Goal: Information Seeking & Learning: Learn about a topic

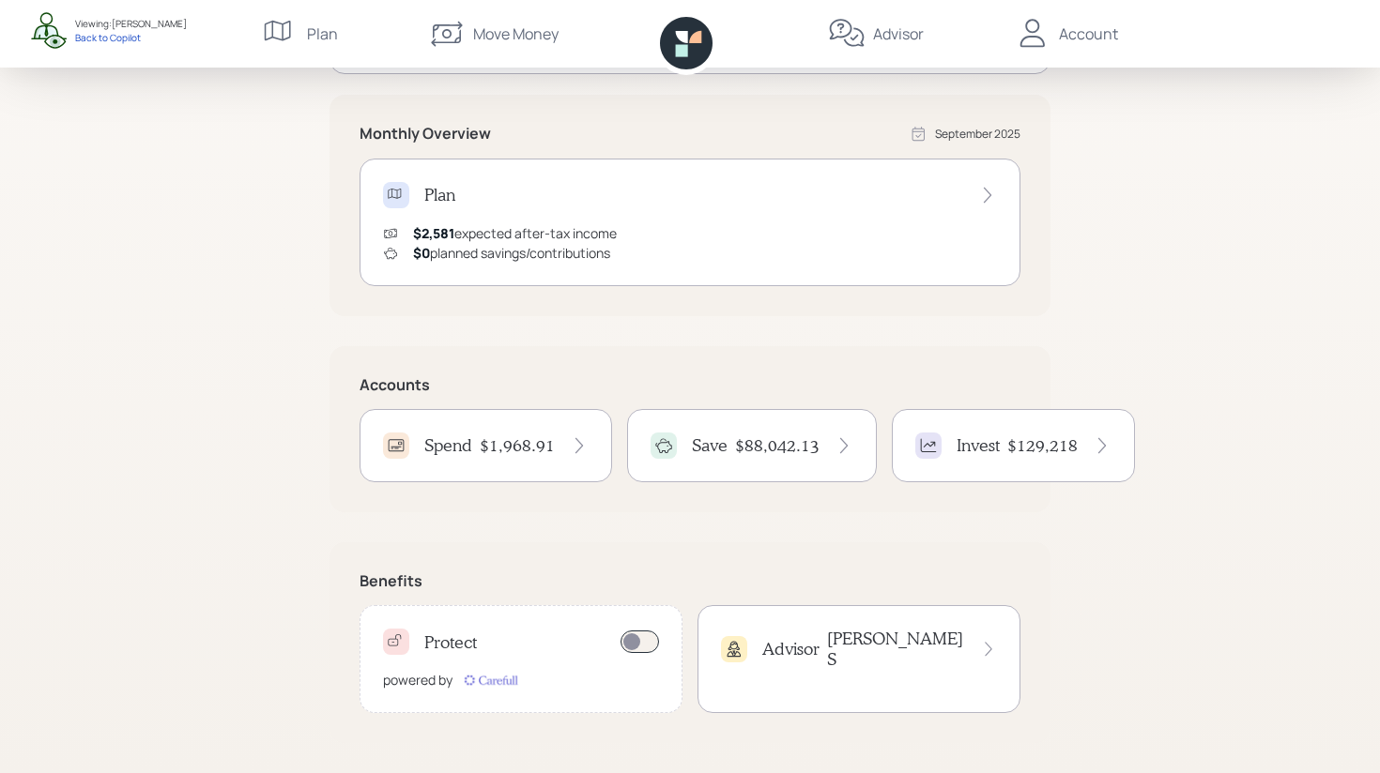
scroll to position [319, 0]
click at [753, 447] on h4 "$88,042.13" at bounding box center [777, 445] width 84 height 21
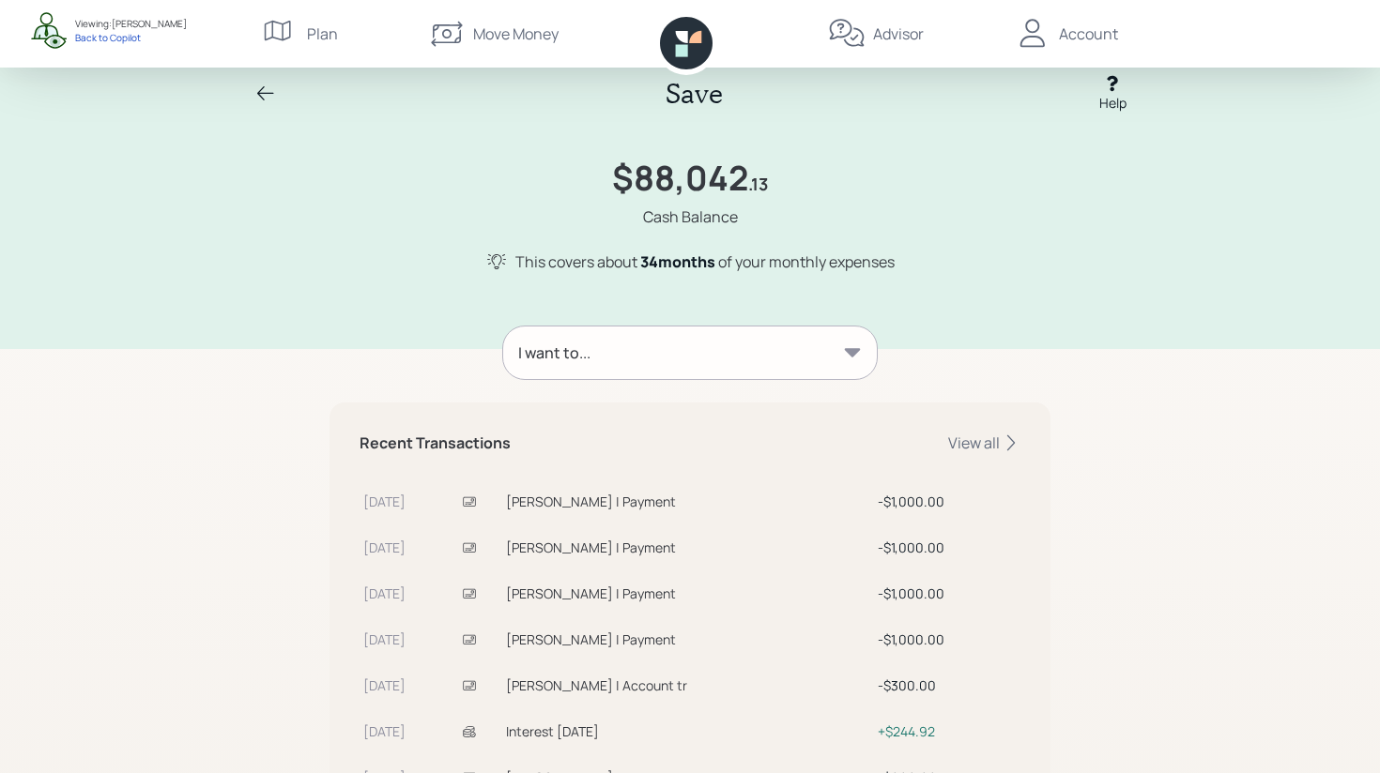
scroll to position [25, 0]
click at [714, 359] on div "I want to..." at bounding box center [690, 351] width 374 height 53
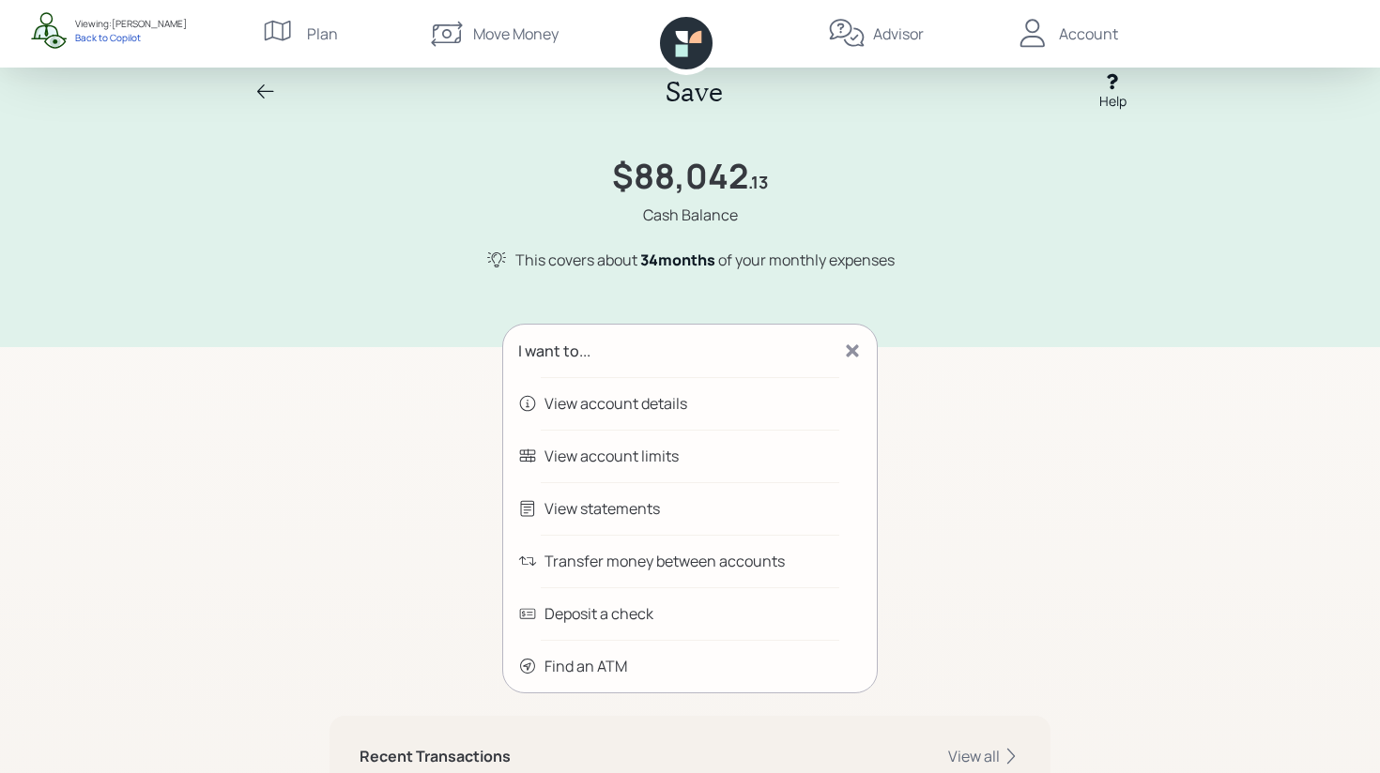
click at [706, 567] on div "Transfer money between accounts" at bounding box center [664, 561] width 240 height 23
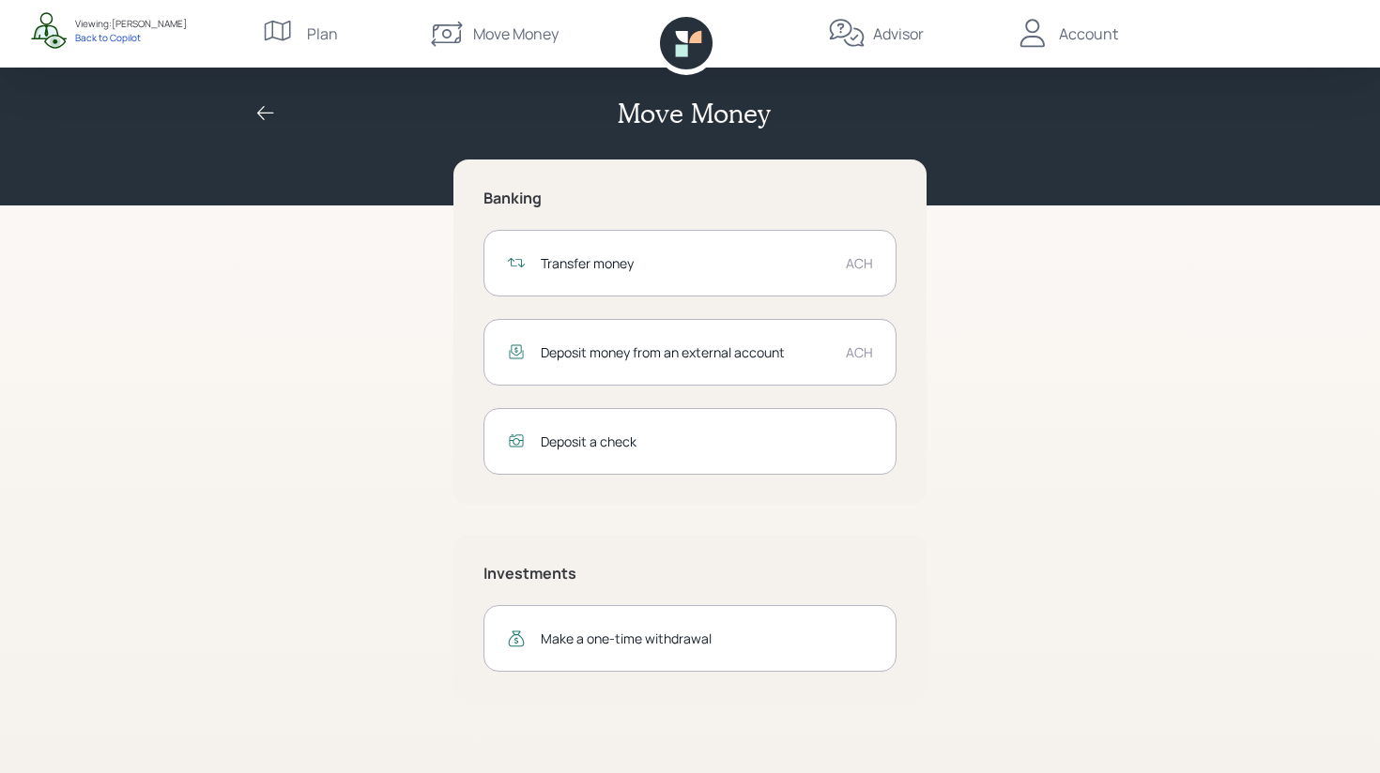
click at [776, 275] on div "Transfer money ACH" at bounding box center [689, 263] width 413 height 67
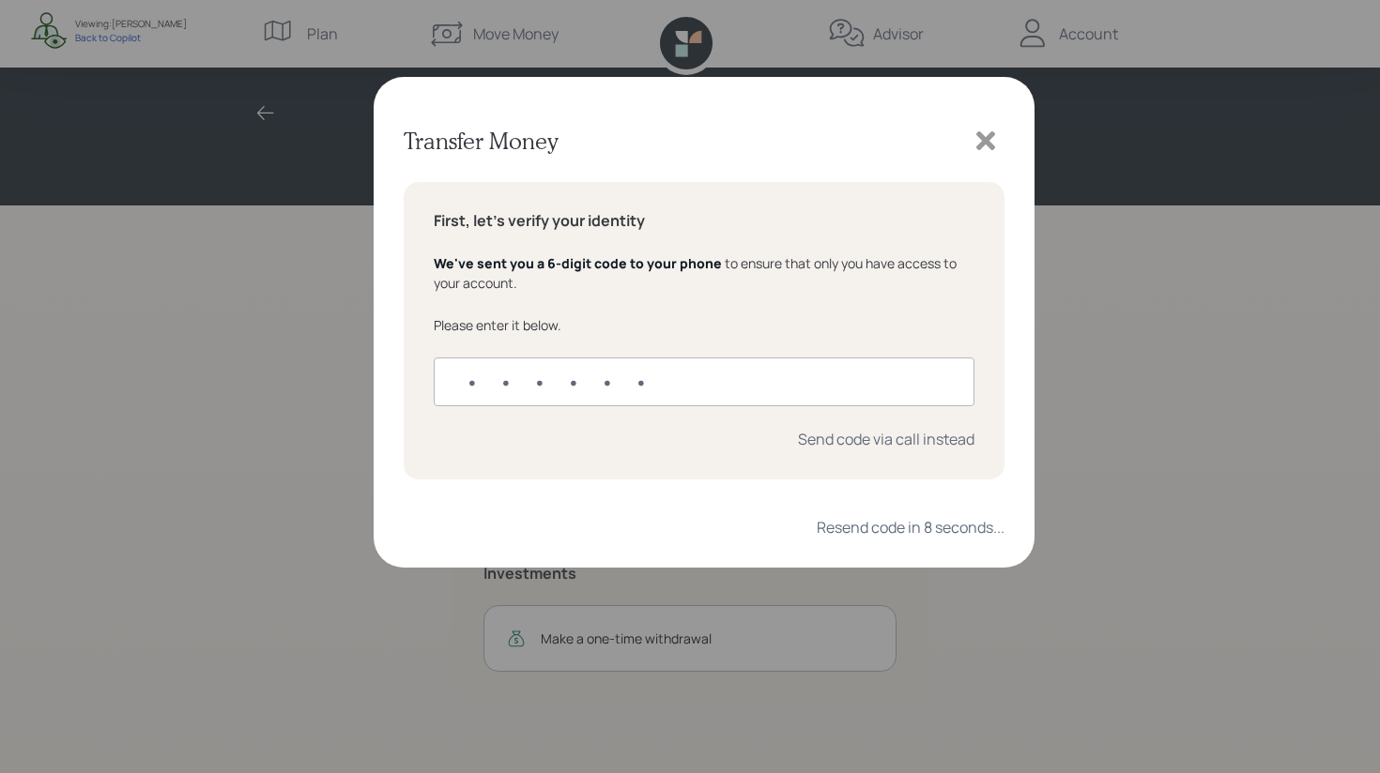
click at [984, 138] on icon at bounding box center [985, 140] width 19 height 19
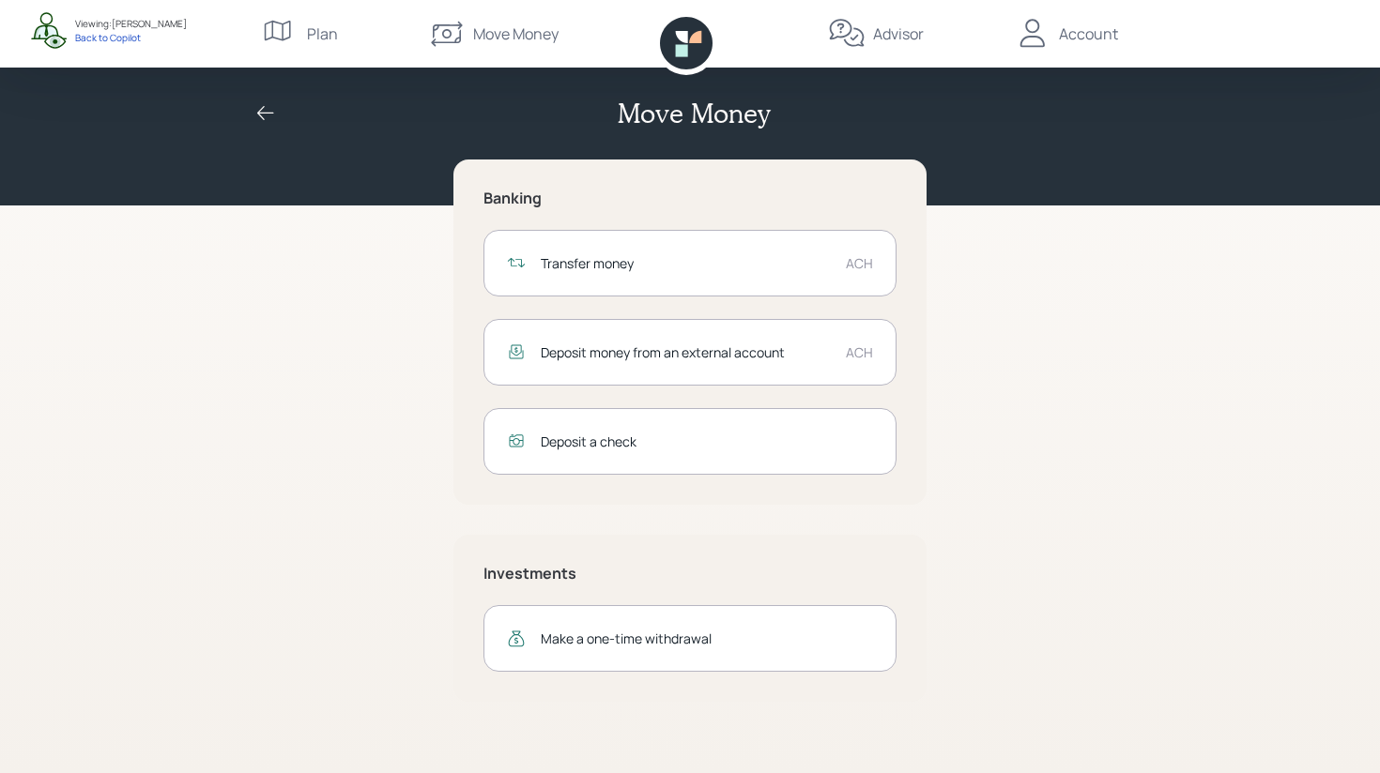
click at [473, 23] on div "Move Money" at bounding box center [515, 34] width 85 height 23
click at [265, 115] on icon at bounding box center [265, 113] width 23 height 23
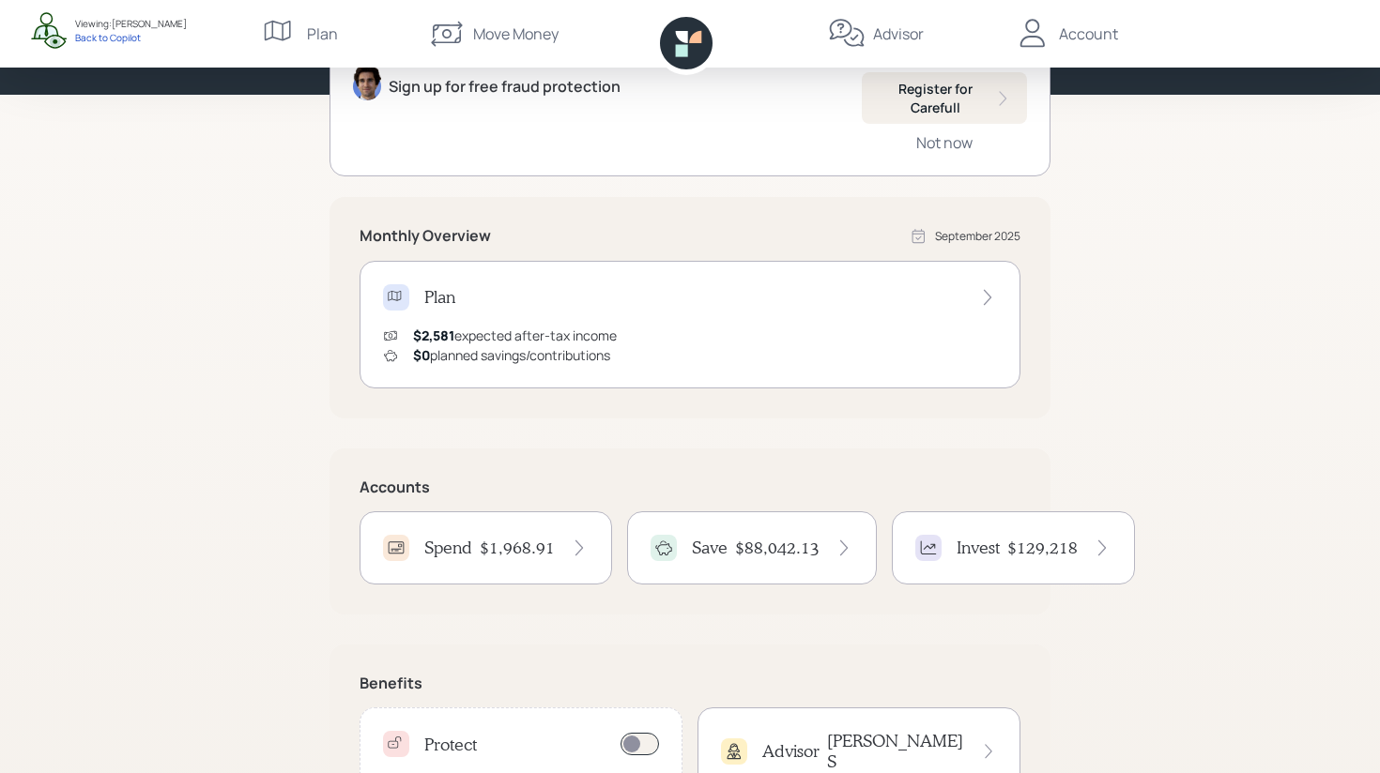
click at [705, 534] on div "Save $88,042.13" at bounding box center [752, 547] width 250 height 73
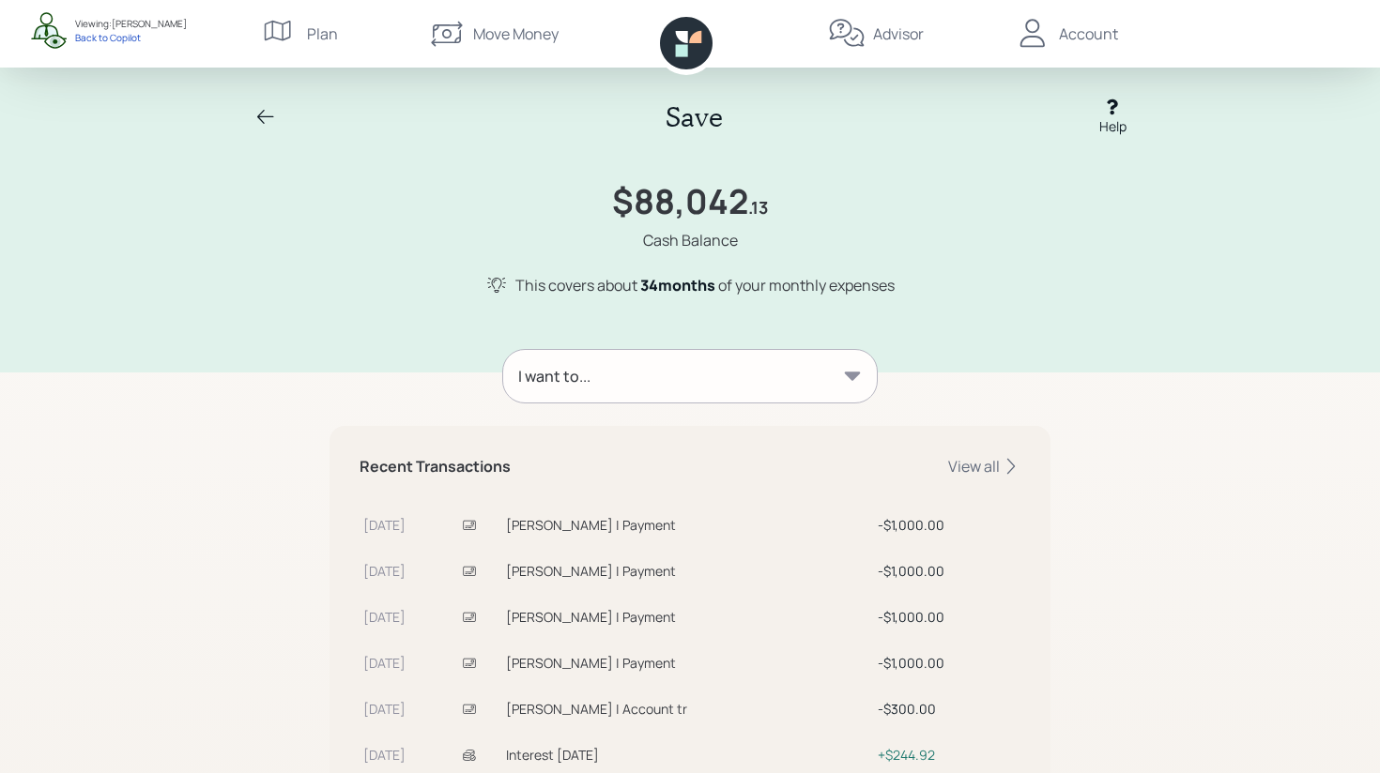
click at [614, 379] on div "I want to..." at bounding box center [690, 376] width 374 height 53
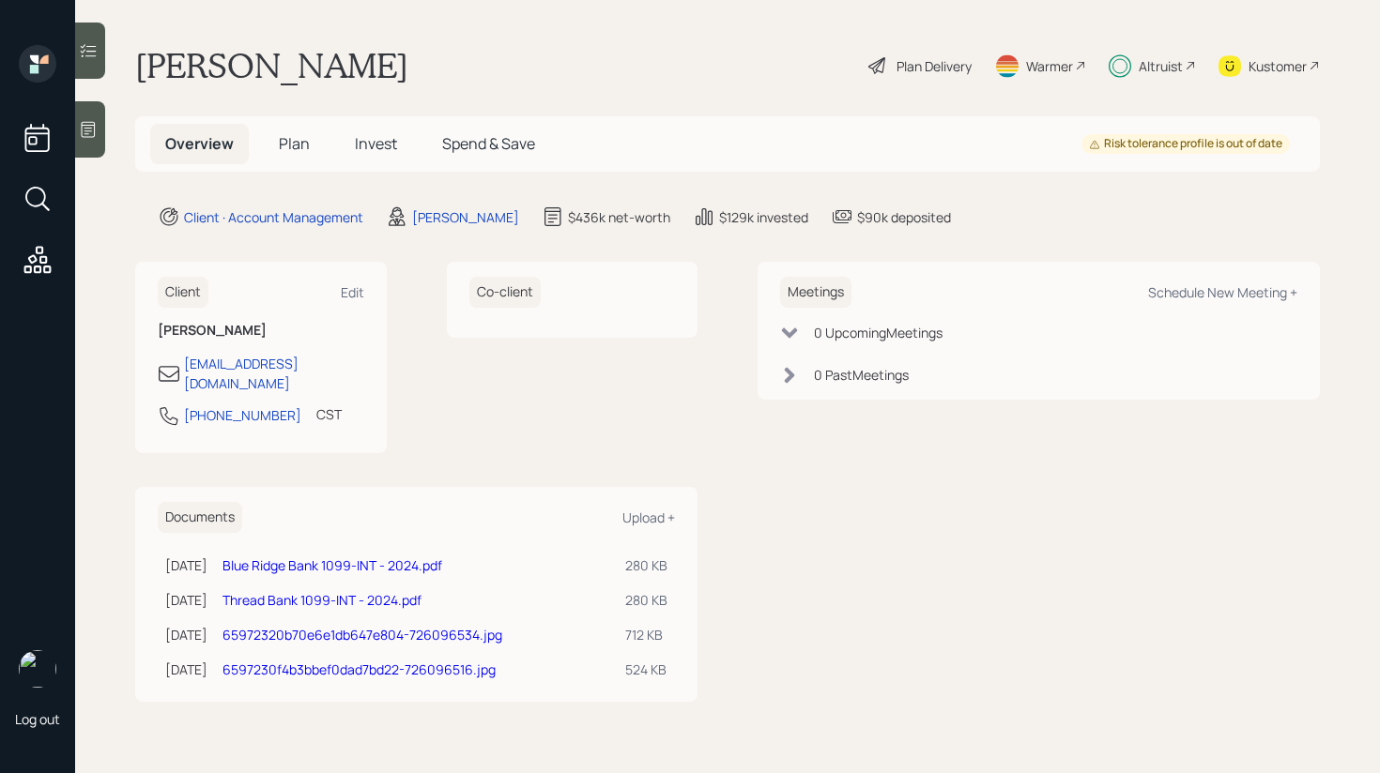
click at [494, 155] on h5 "Spend & Save" at bounding box center [488, 144] width 123 height 40
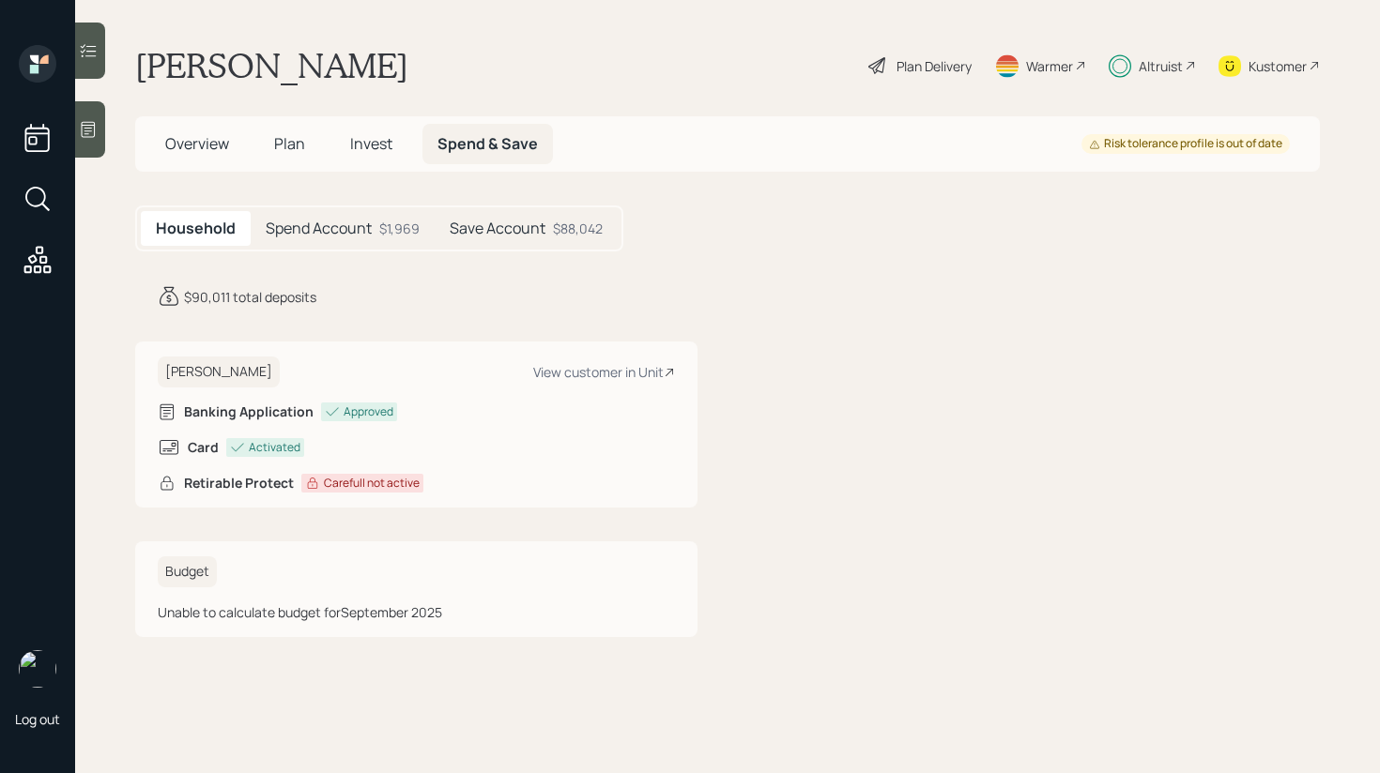
click at [530, 236] on h5 "Save Account" at bounding box center [498, 229] width 96 height 18
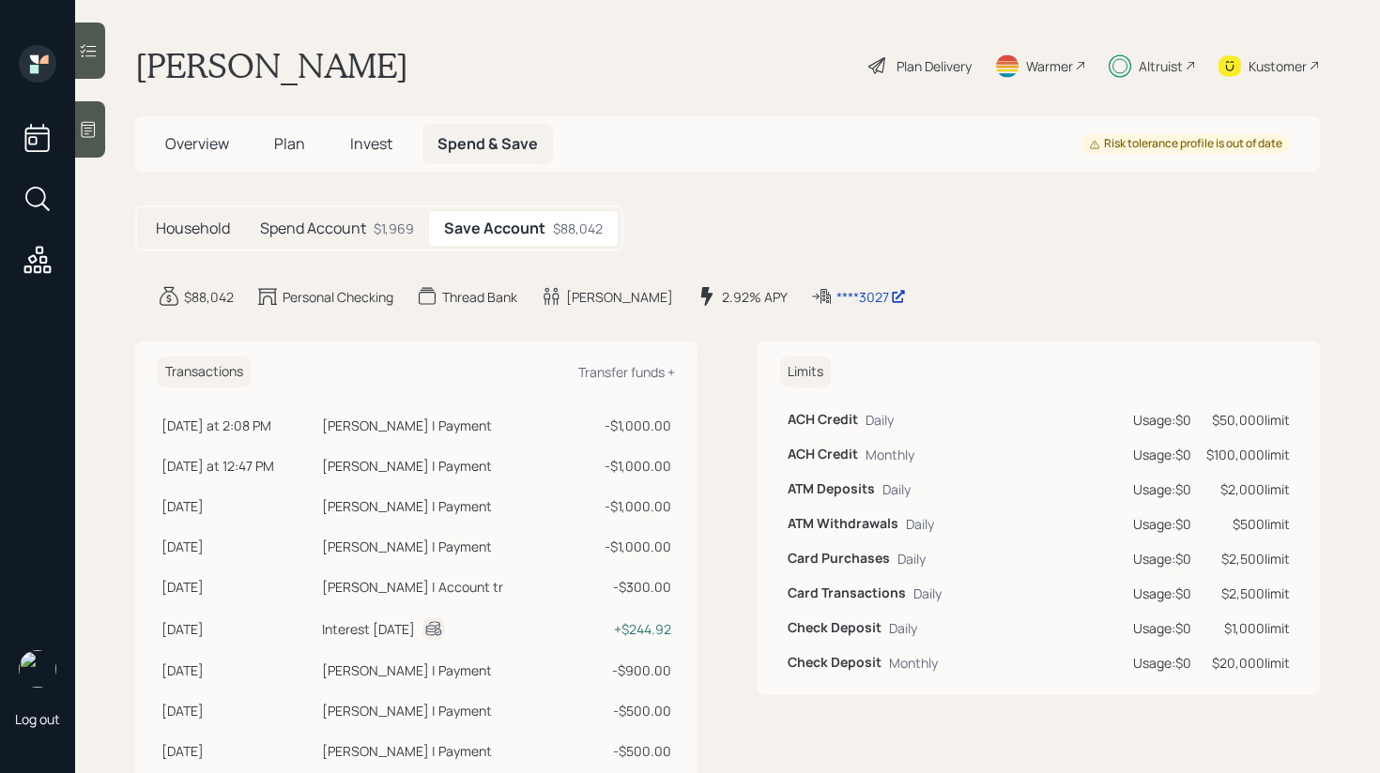
click at [373, 232] on div "Spend Account $1,969" at bounding box center [337, 228] width 184 height 35
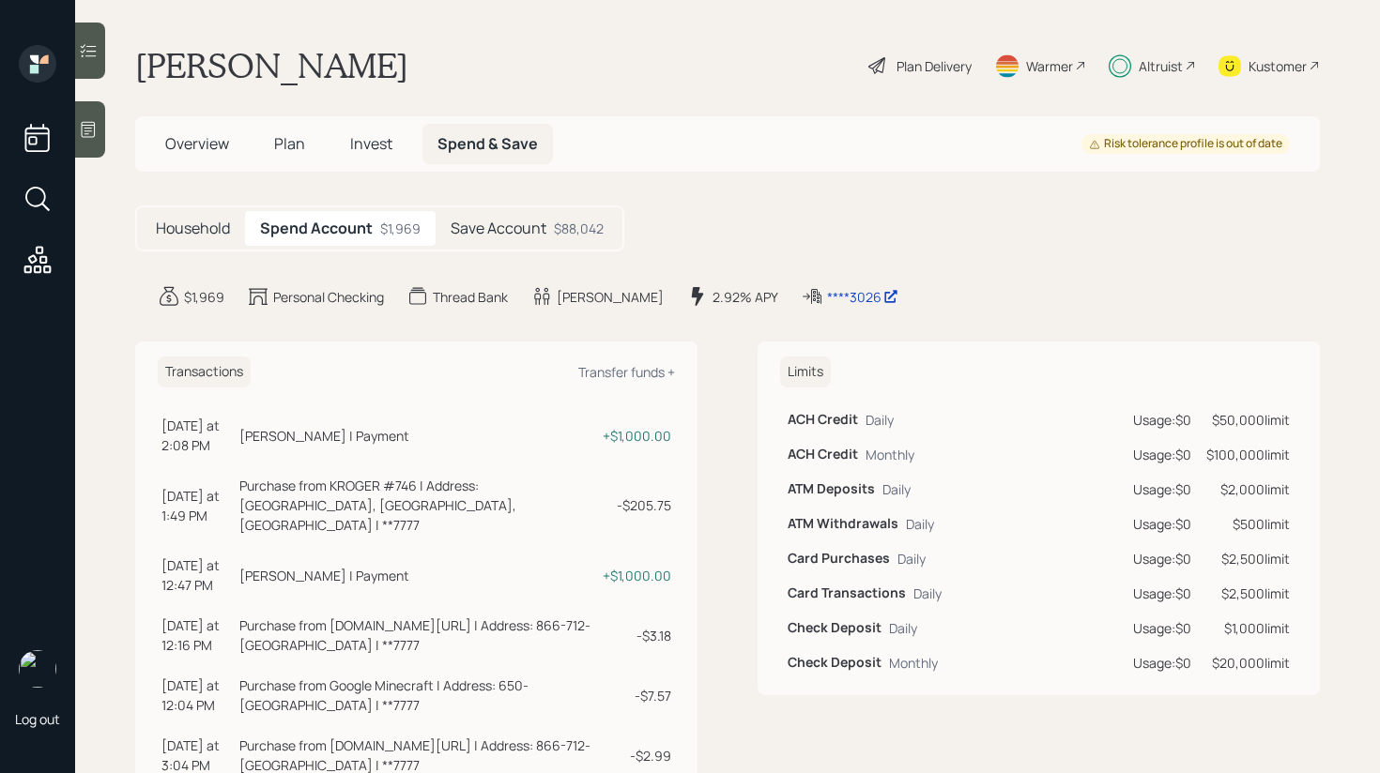
click at [483, 231] on h5 "Save Account" at bounding box center [498, 229] width 96 height 18
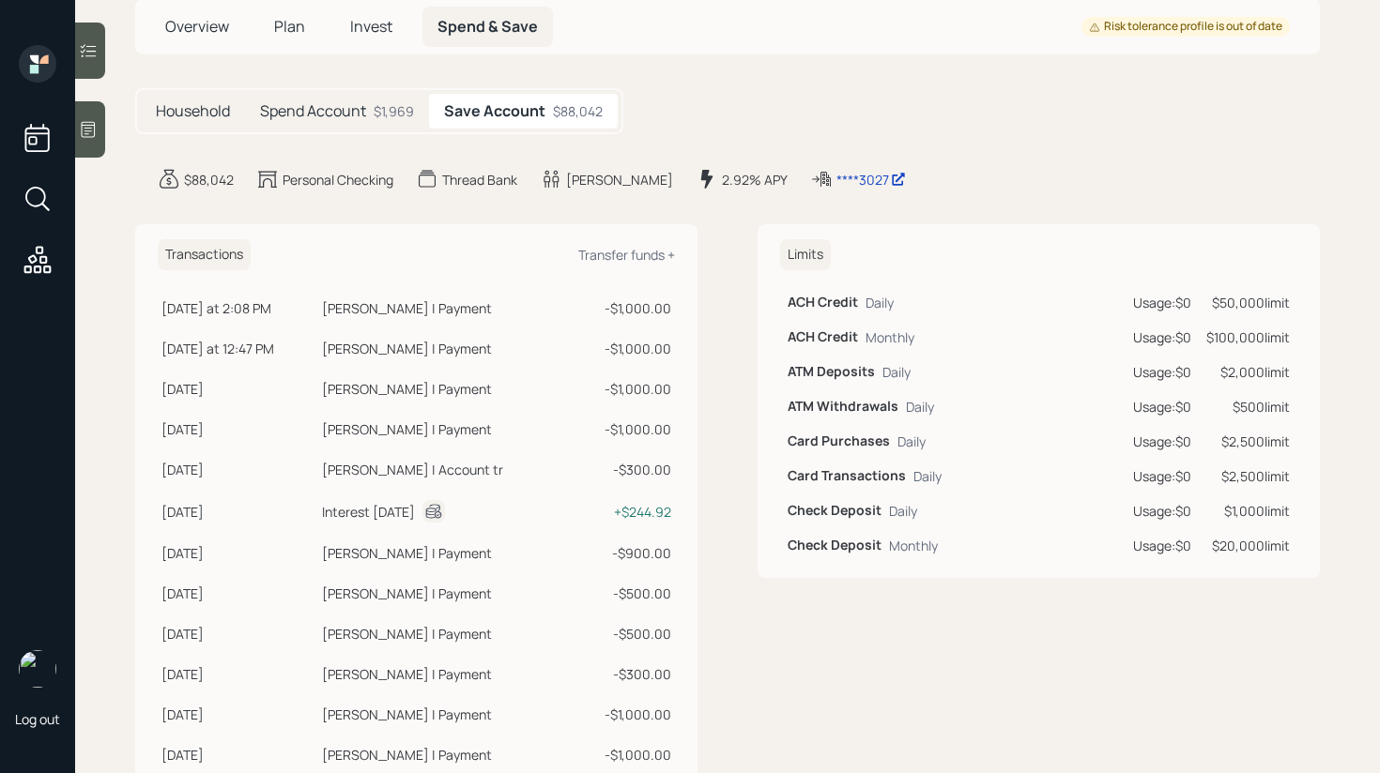
scroll to position [51, 0]
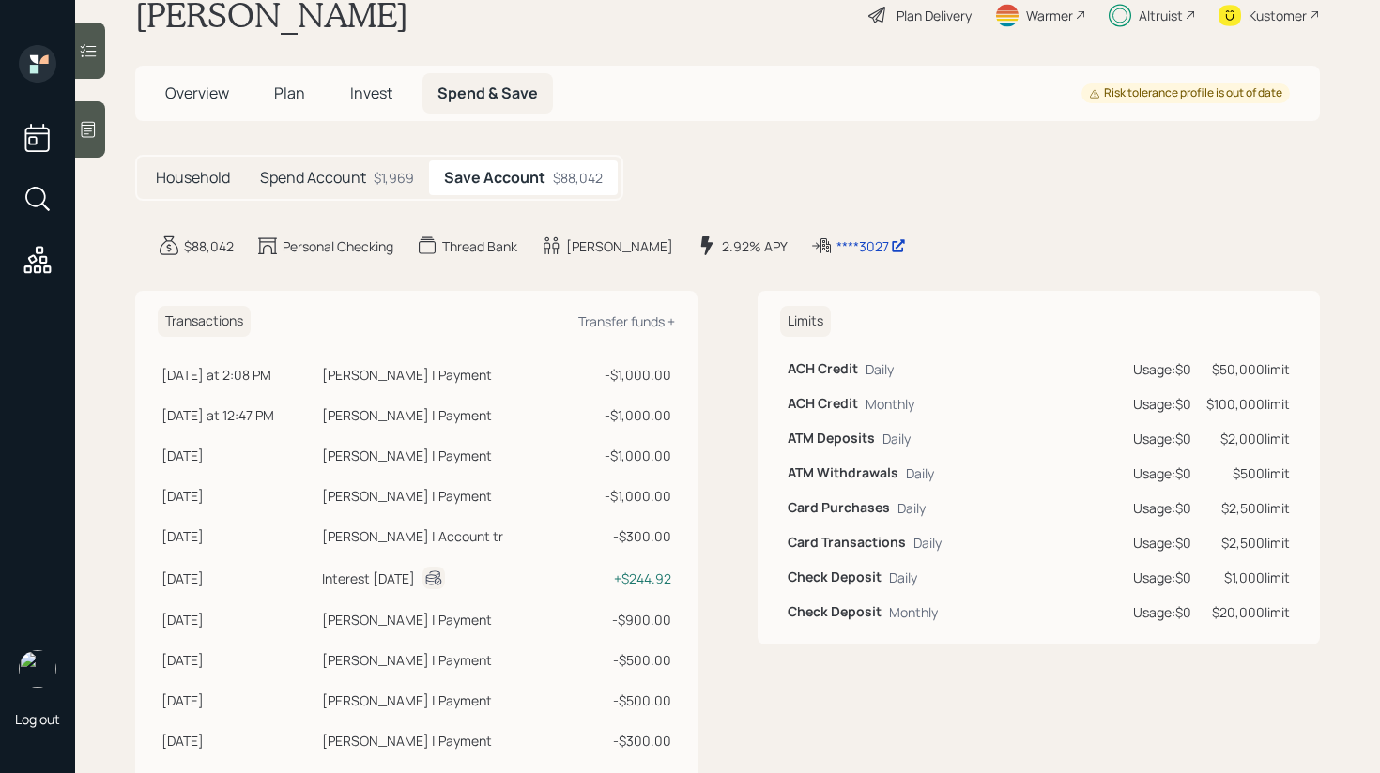
click at [920, 617] on div "Monthly" at bounding box center [913, 612] width 49 height 20
click at [951, 618] on div "Check Deposit Monthly" at bounding box center [952, 612] width 330 height 20
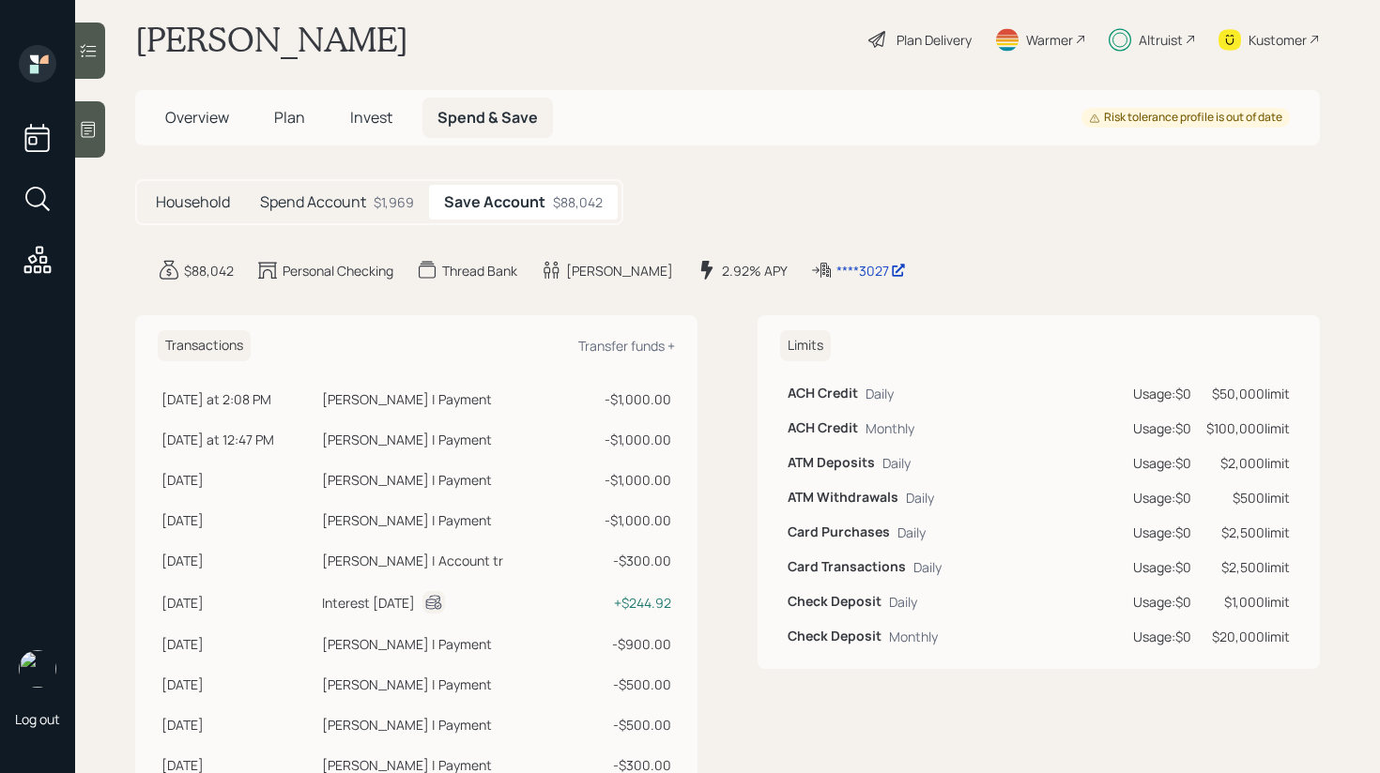
scroll to position [23, 0]
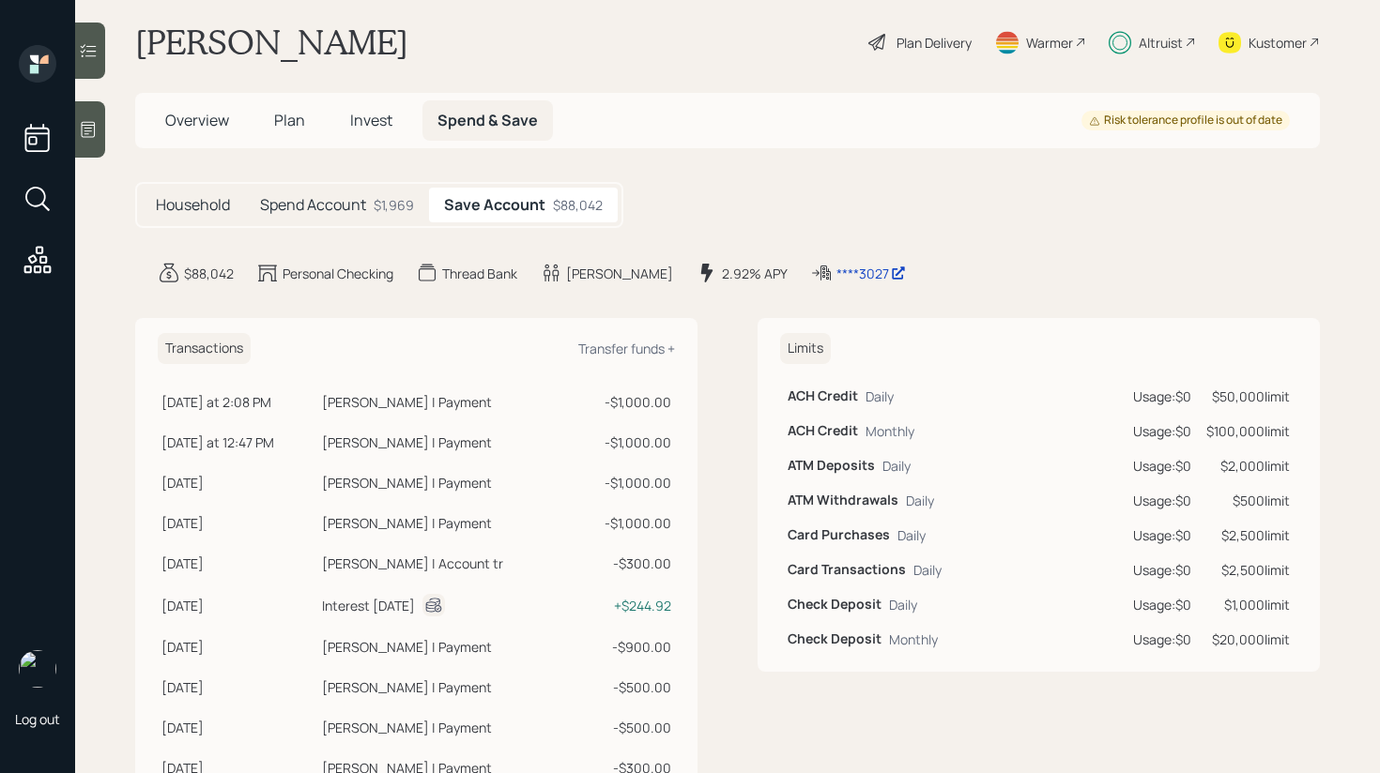
click at [913, 504] on div "Daily" at bounding box center [920, 501] width 28 height 20
